Goal: Task Accomplishment & Management: Manage account settings

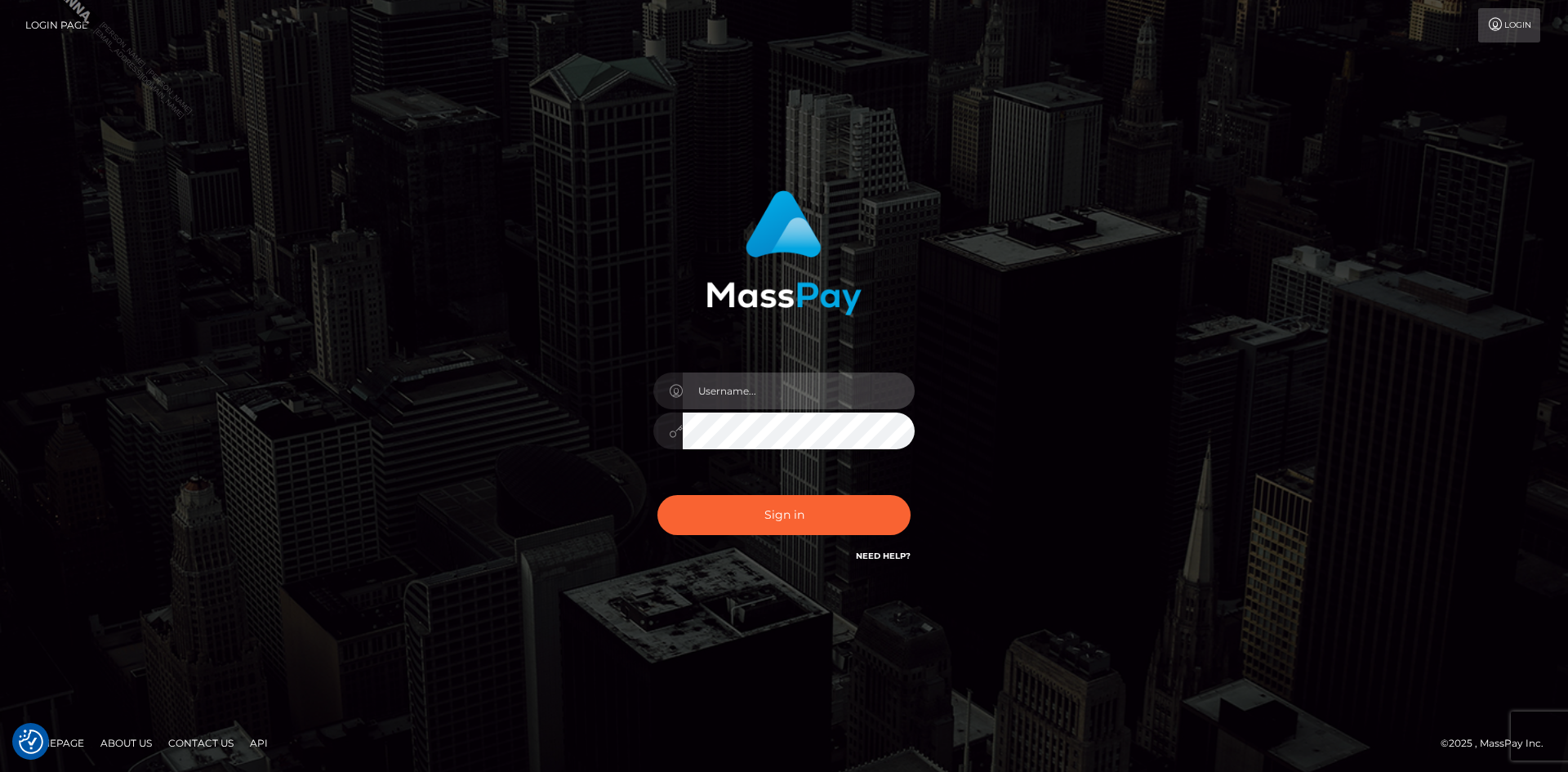
click at [740, 395] on input "text" at bounding box center [799, 391] width 232 height 37
click at [765, 393] on input "text" at bounding box center [799, 391] width 232 height 37
type input "[PERSON_NAME].Spree"
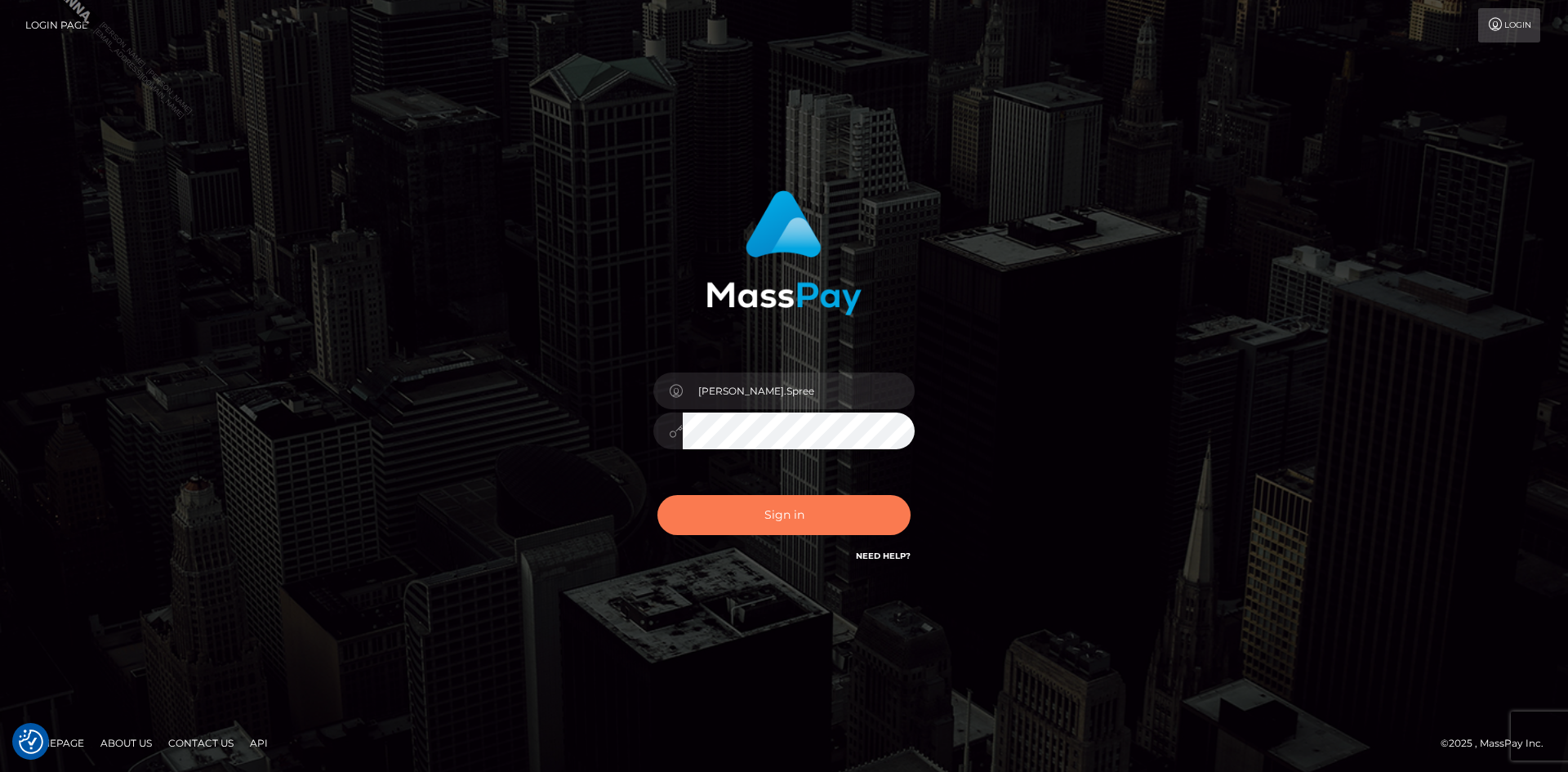
click at [785, 506] on button "Sign in" at bounding box center [784, 515] width 253 height 40
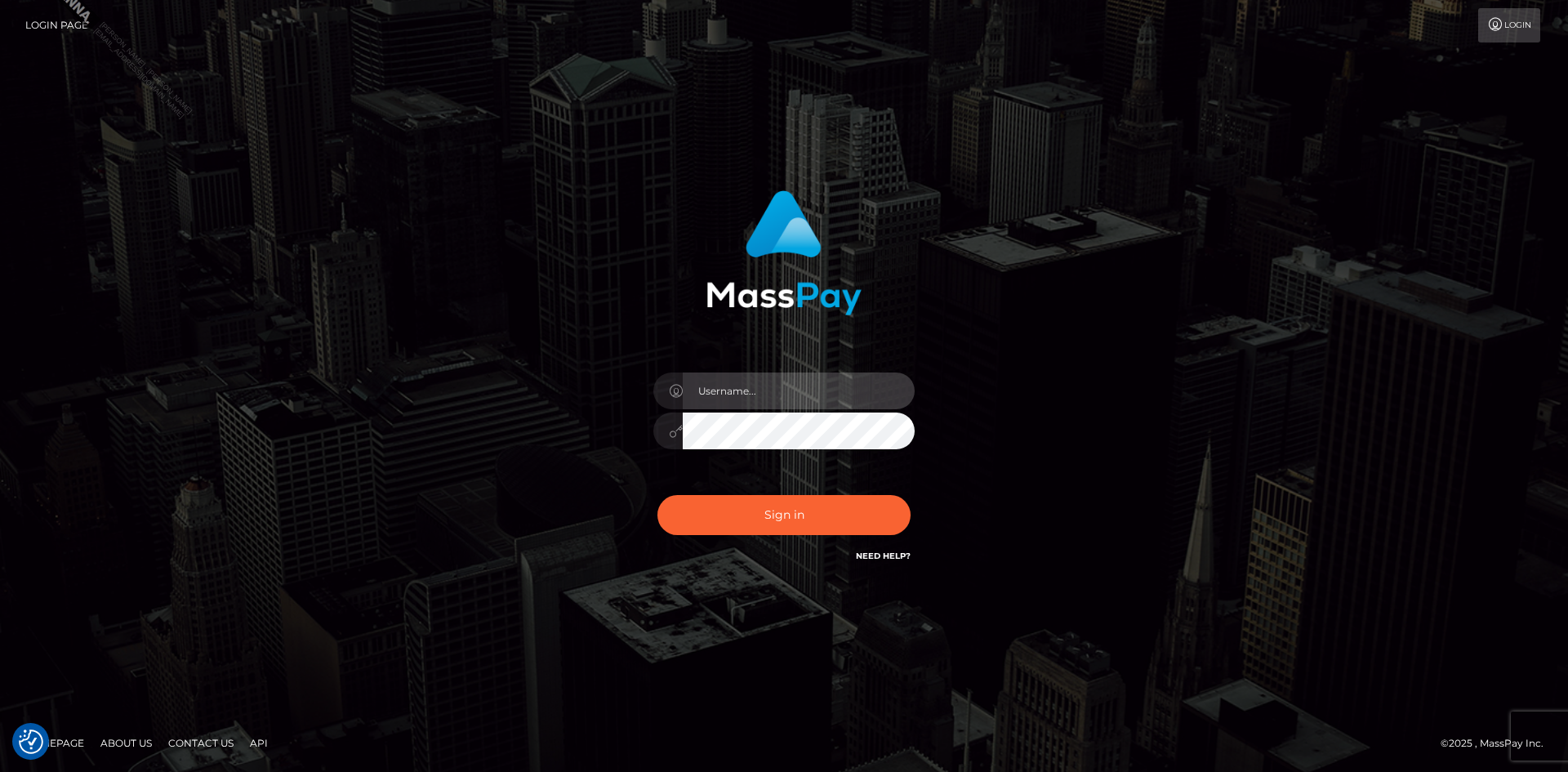
click at [796, 391] on input "text" at bounding box center [799, 391] width 232 height 37
type input "[PERSON_NAME].Spree"
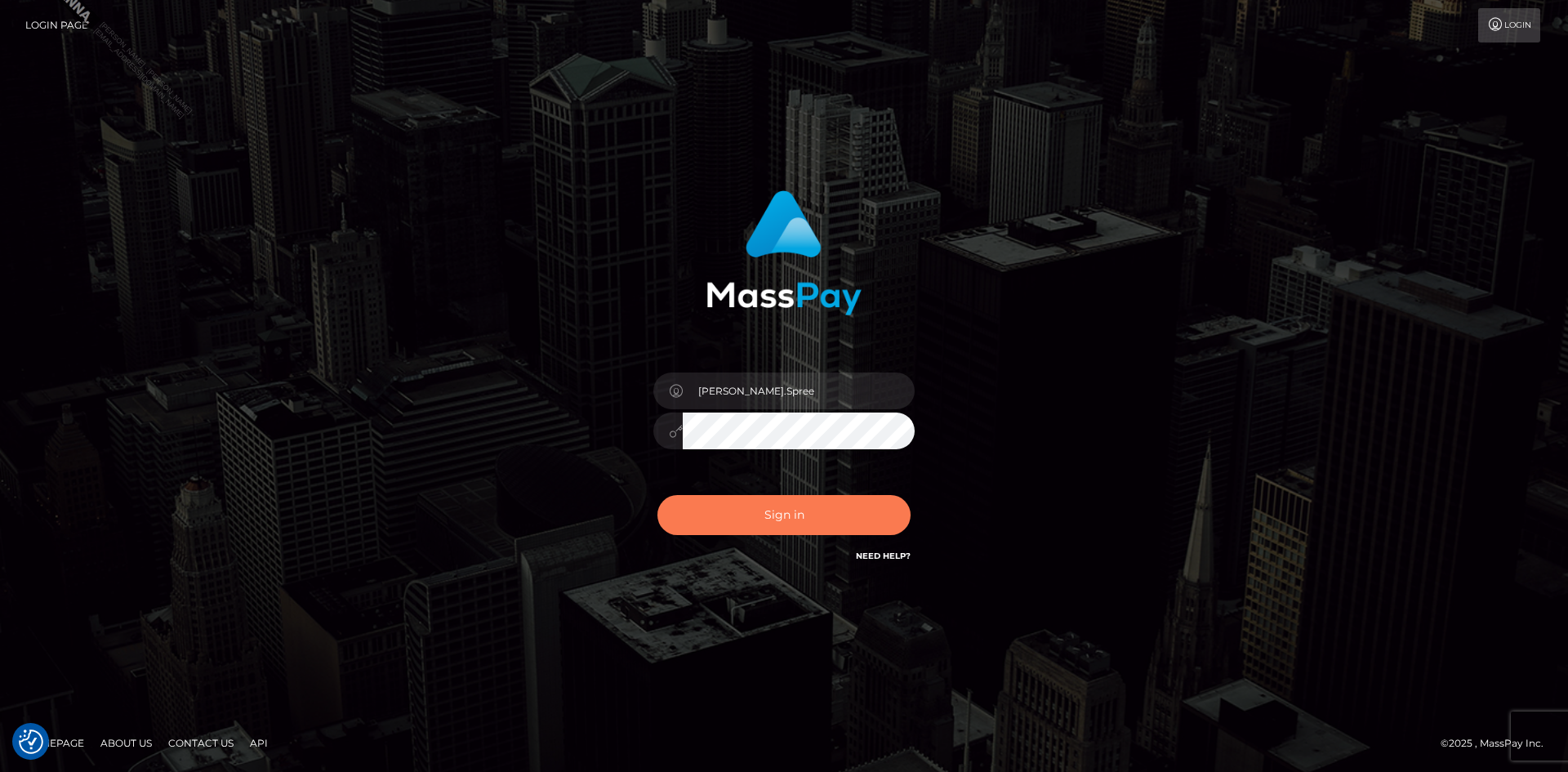
click at [788, 516] on button "Sign in" at bounding box center [784, 515] width 253 height 40
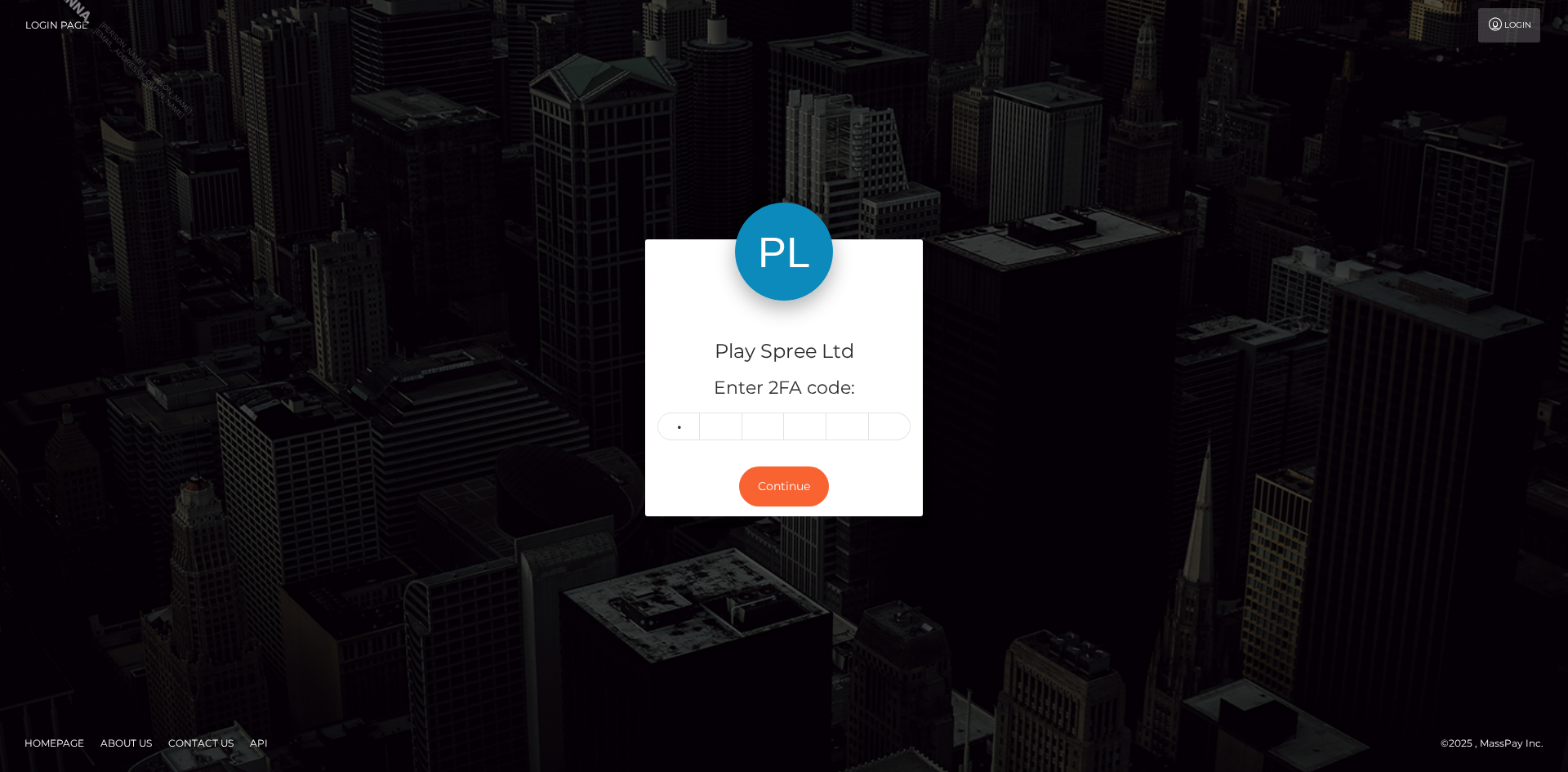
type input "7"
type input "0"
type input "1"
type input "0"
type input "2"
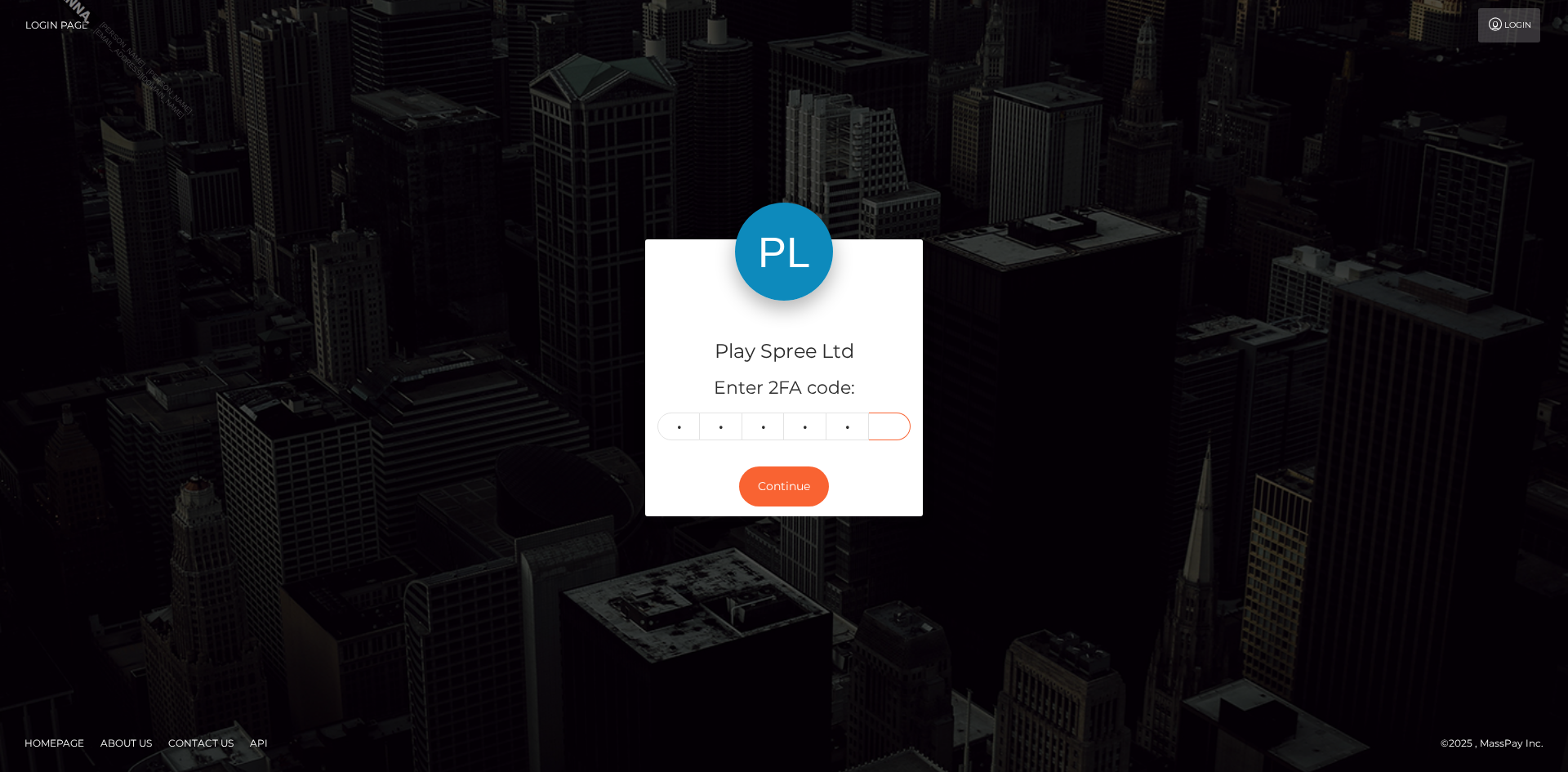
type input "1"
